Goal: Information Seeking & Learning: Learn about a topic

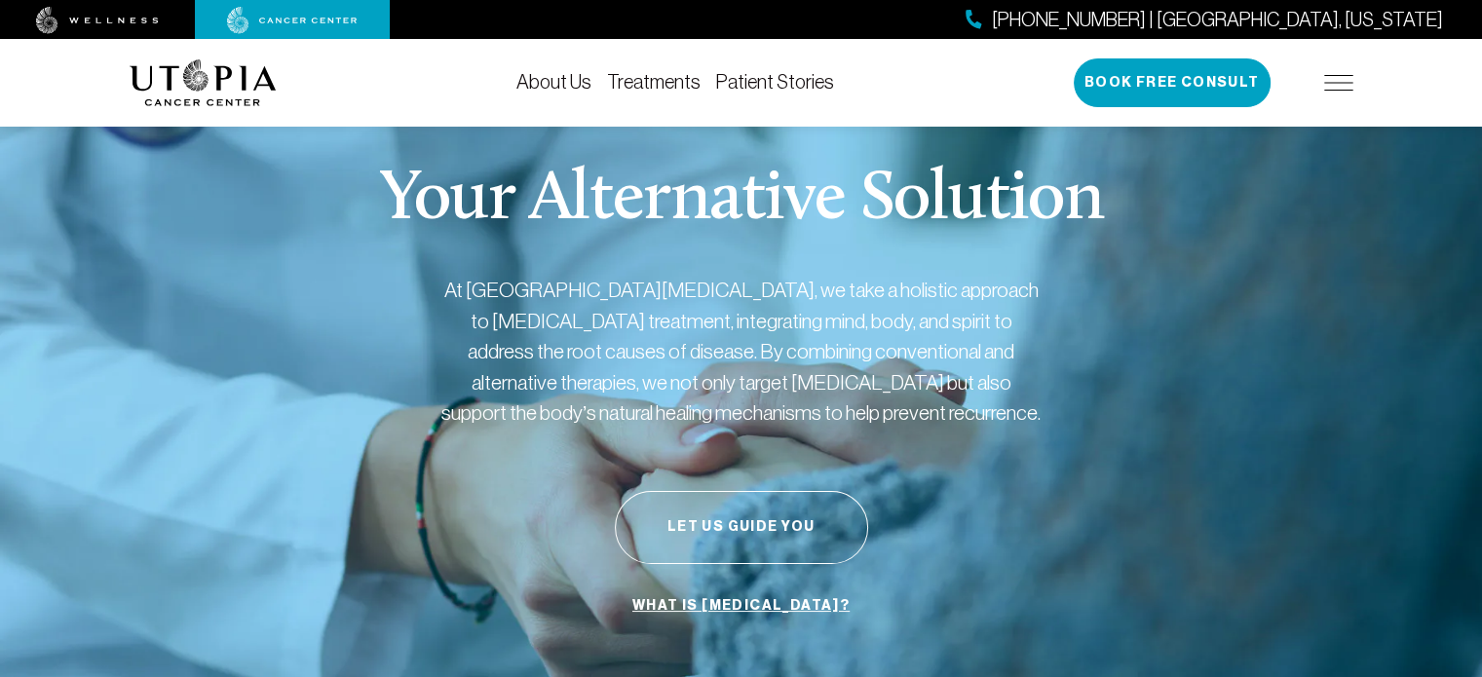
click at [710, 520] on button "Let Us Guide You" at bounding box center [741, 527] width 253 height 73
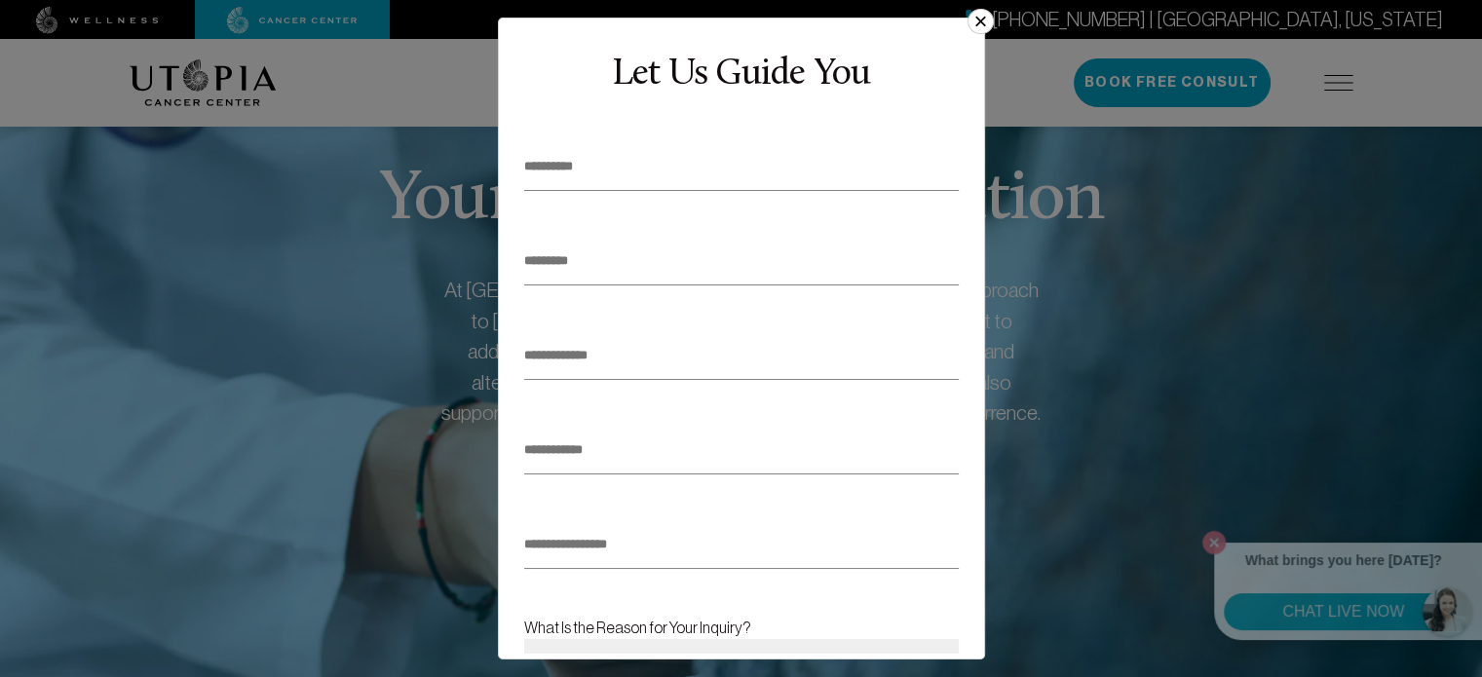
click at [983, 17] on button "×" at bounding box center [980, 21] width 25 height 25
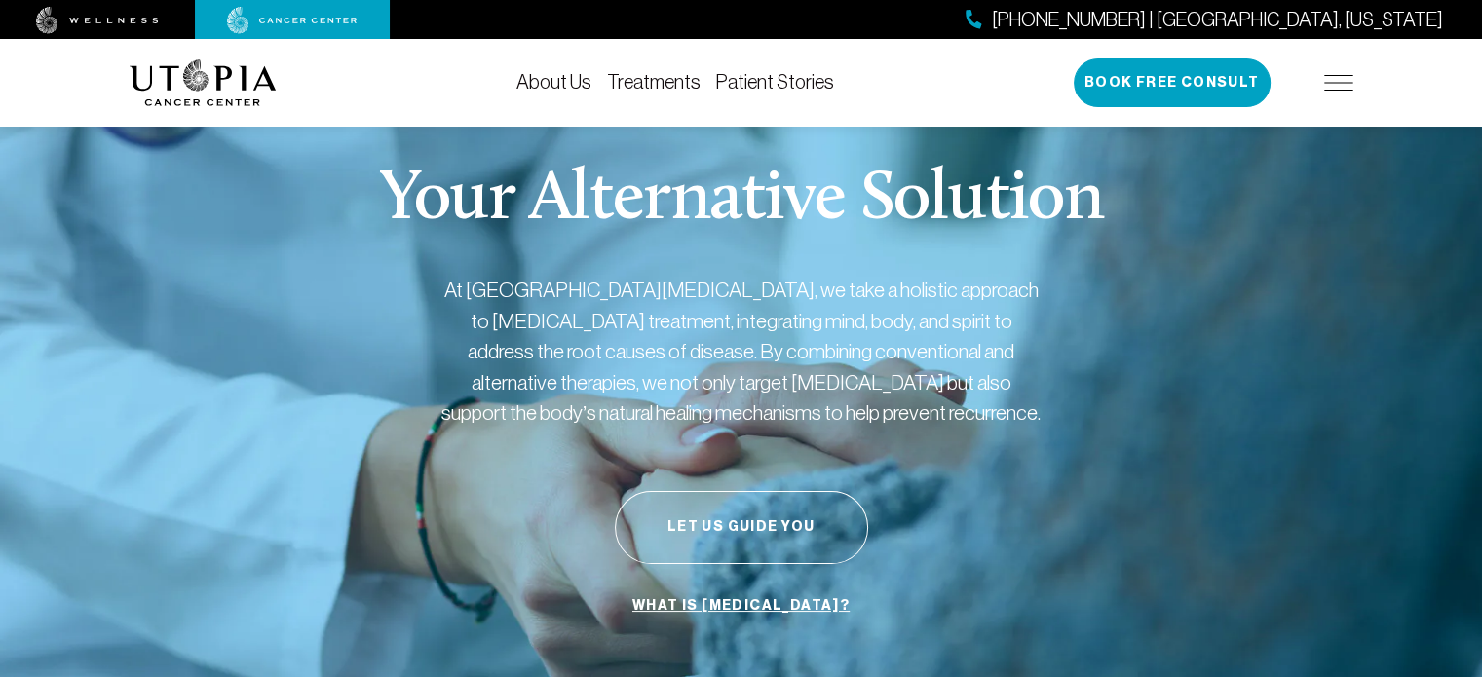
click at [718, 609] on link "What is [MEDICAL_DATA]?" at bounding box center [741, 606] width 227 height 37
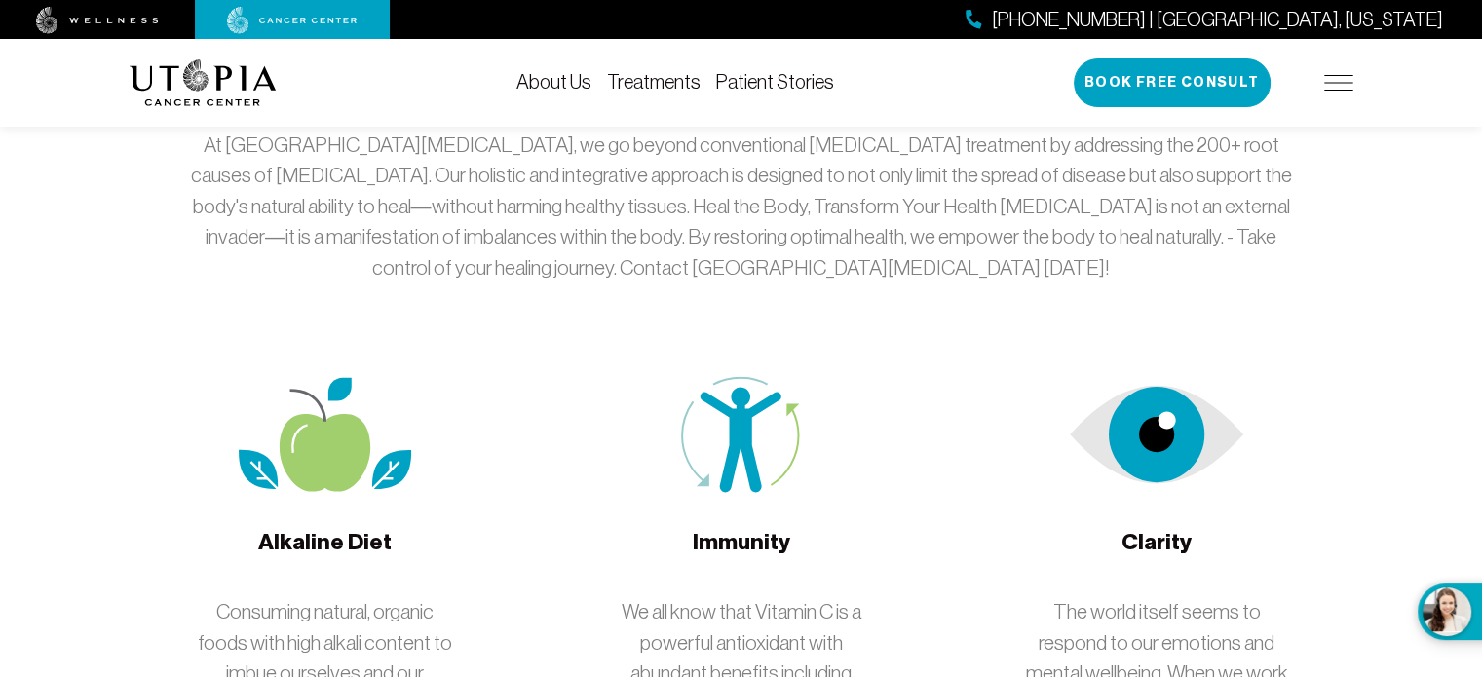
scroll to position [3121, 0]
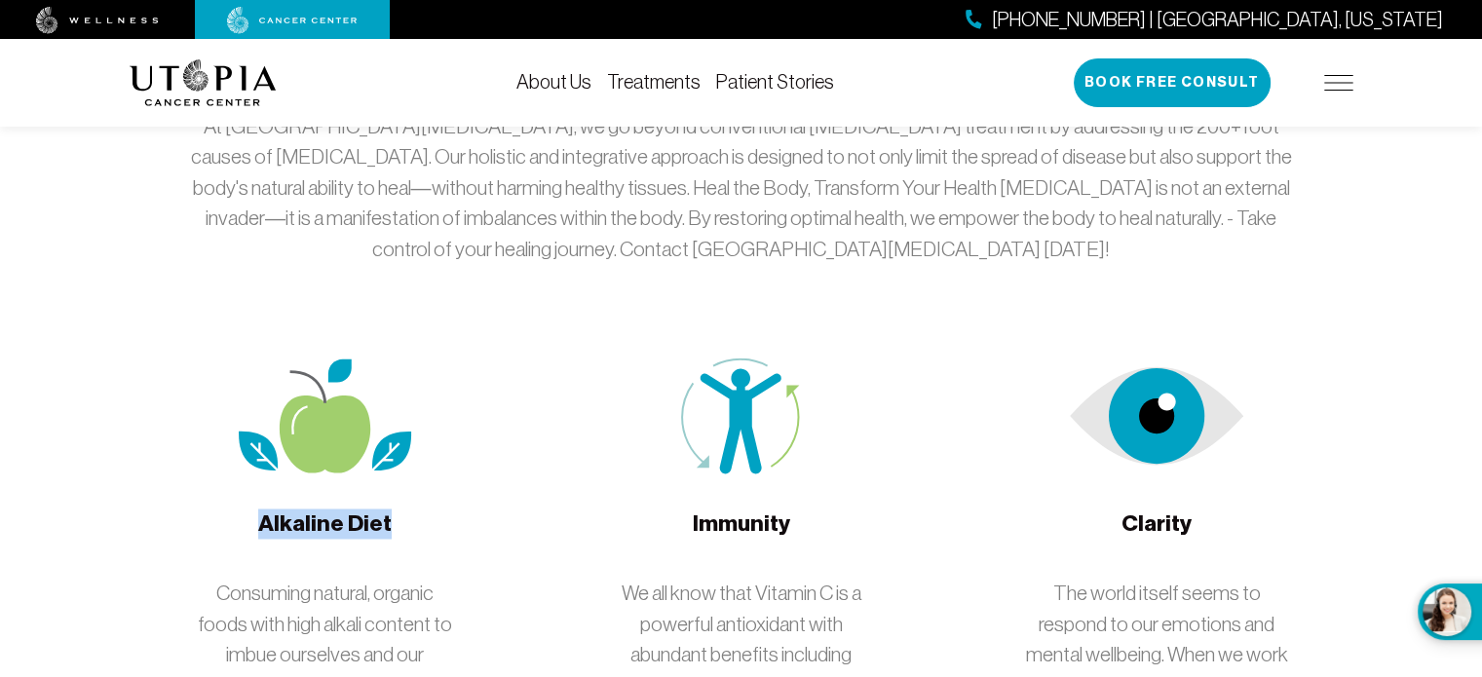
drag, startPoint x: 261, startPoint y: 387, endPoint x: 402, endPoint y: 402, distance: 142.2
click at [402, 402] on div "Alkaline Diet Consuming natural, organic foods with high alkali content to imbu…" at bounding box center [325, 636] width 263 height 557
copy span "Alkaline Diet"
click at [402, 402] on div "Alkaline Diet Consuming natural, organic foods with high alkali content to imbu…" at bounding box center [325, 636] width 263 height 557
